Goal: Navigation & Orientation: Understand site structure

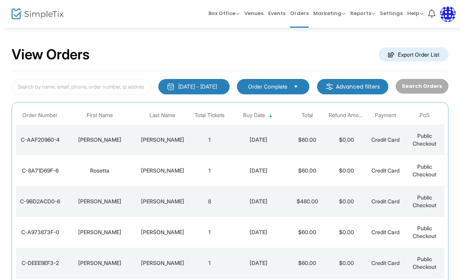
click at [262, 13] on span "Venues" at bounding box center [253, 13] width 19 height 20
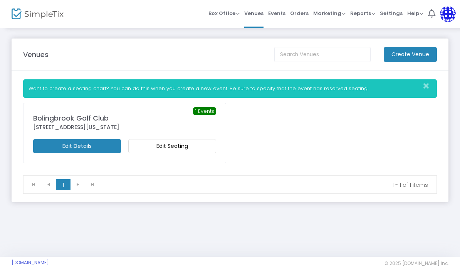
click at [282, 11] on span "Events" at bounding box center [276, 13] width 17 height 20
